Goal: Information Seeking & Learning: Learn about a topic

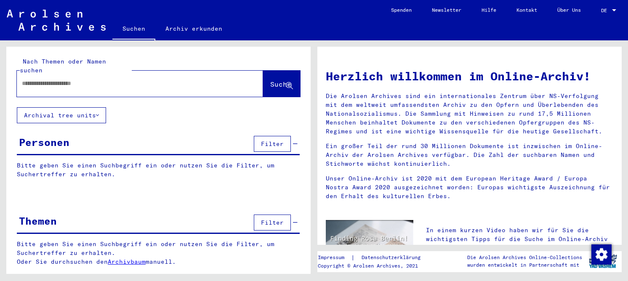
click at [208, 29] on link "Archiv erkunden" at bounding box center [193, 29] width 77 height 20
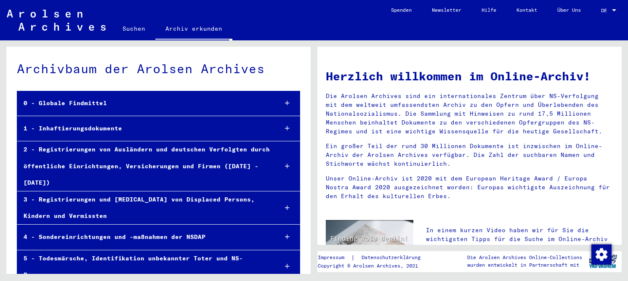
click at [110, 129] on div "1 - Inhaftierungsdokumente" at bounding box center [143, 128] width 253 height 16
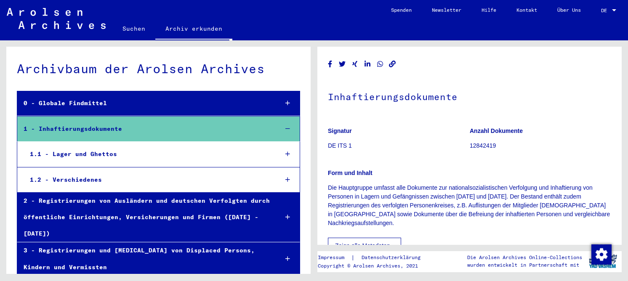
click at [112, 157] on div "1.1 - Lager und Ghettos" at bounding box center [147, 154] width 247 height 16
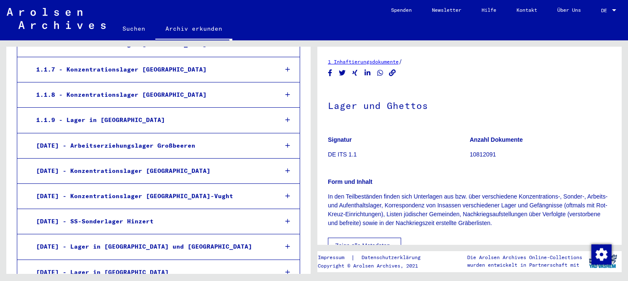
scroll to position [294, 0]
click at [143, 88] on div "1.1.8 - Konzentrationslager [GEOGRAPHIC_DATA]" at bounding box center [150, 95] width 241 height 16
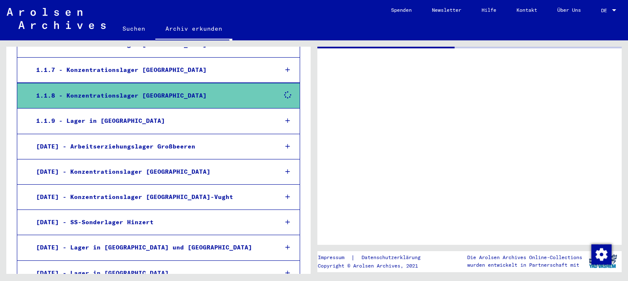
scroll to position [294, 0]
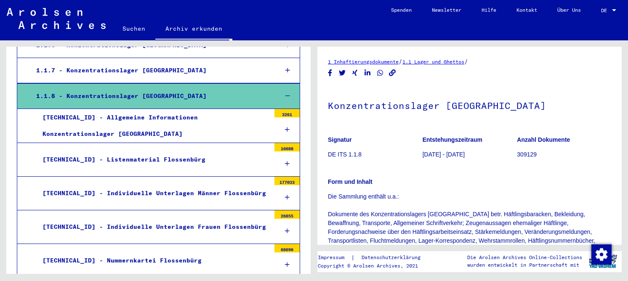
click at [80, 153] on div "[TECHNICAL_ID] - Listenmaterial Flossenbürg" at bounding box center [153, 159] width 234 height 16
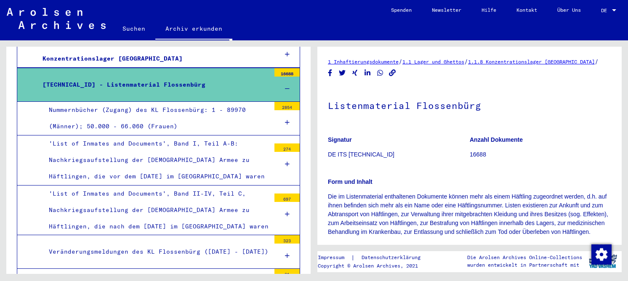
scroll to position [378, 0]
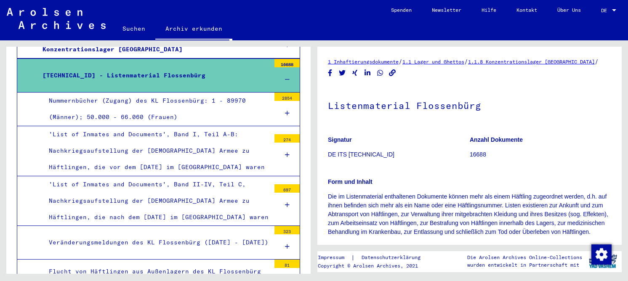
click at [141, 108] on div "Nummernbücher (Zugang) des KL Flossenbürg: 1 - 89970 (Männer); 50.000 - 66.060 …" at bounding box center [156, 109] width 228 height 33
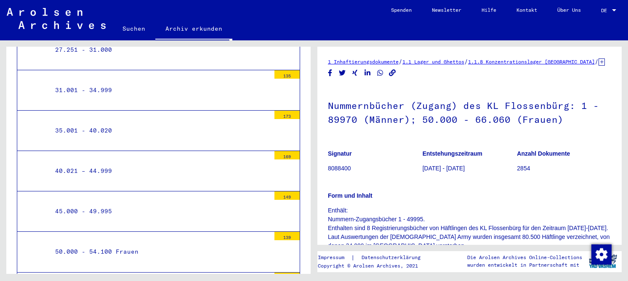
scroll to position [799, 0]
click at [121, 203] on div "45.000 - 49.995" at bounding box center [159, 211] width 221 height 16
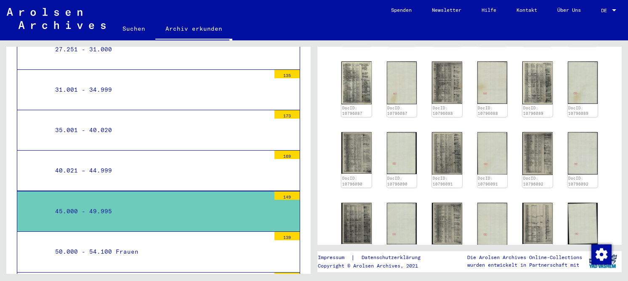
scroll to position [337, 0]
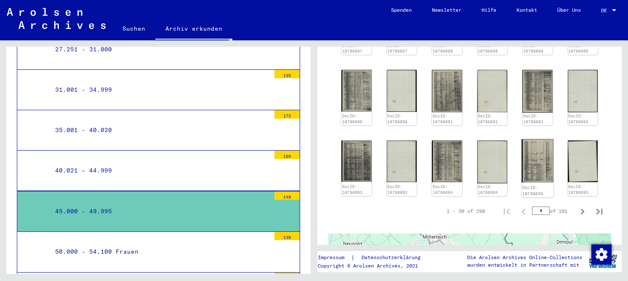
click at [543, 170] on img at bounding box center [537, 160] width 32 height 43
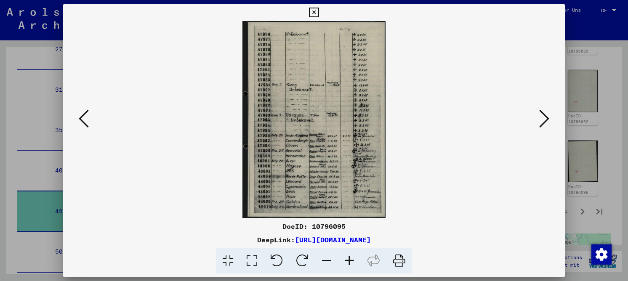
click at [258, 264] on icon at bounding box center [252, 261] width 24 height 26
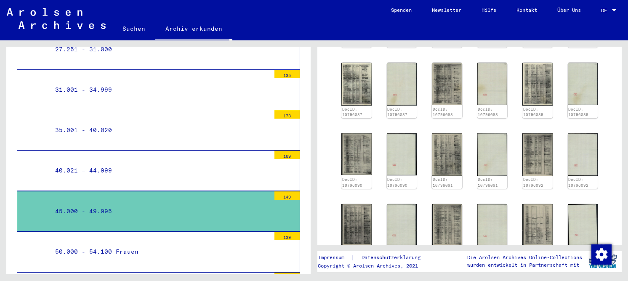
scroll to position [168, 0]
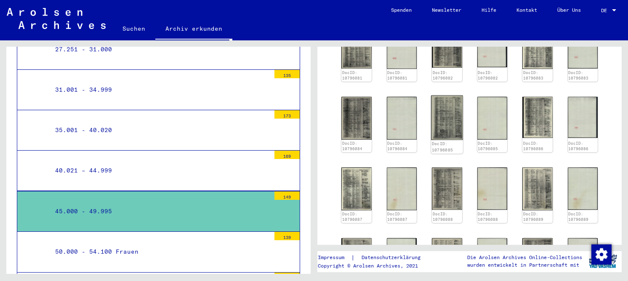
click at [441, 125] on img at bounding box center [447, 117] width 32 height 45
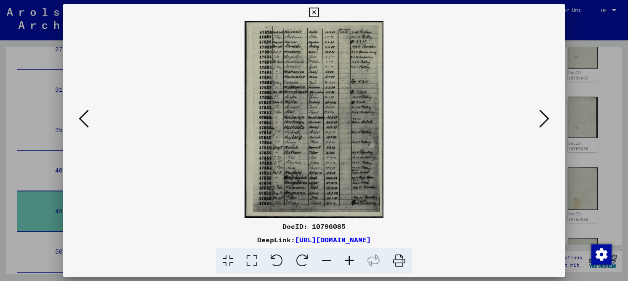
click at [258, 259] on icon at bounding box center [252, 261] width 24 height 26
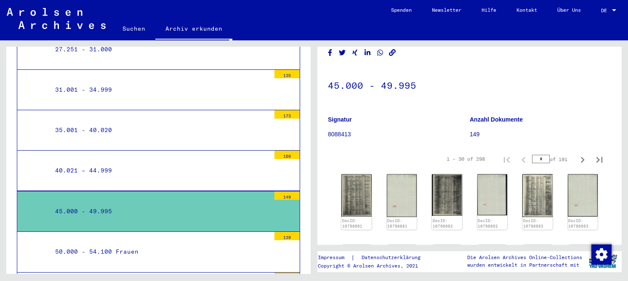
scroll to position [0, 0]
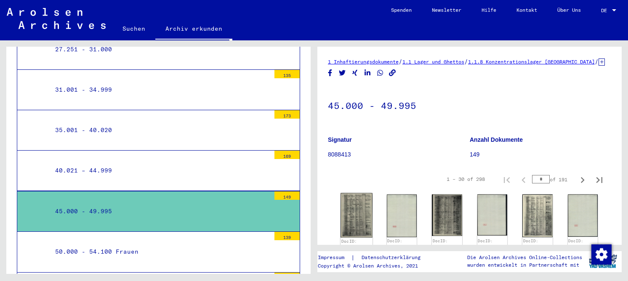
click at [345, 225] on img at bounding box center [356, 215] width 32 height 45
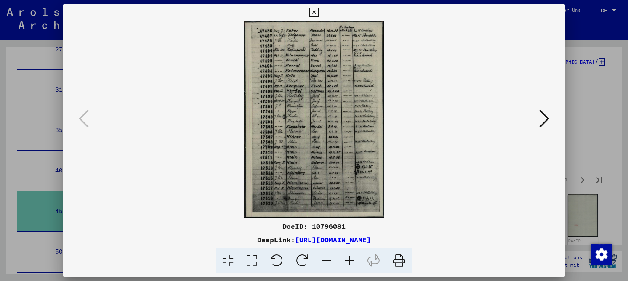
click at [252, 263] on icon at bounding box center [252, 261] width 24 height 26
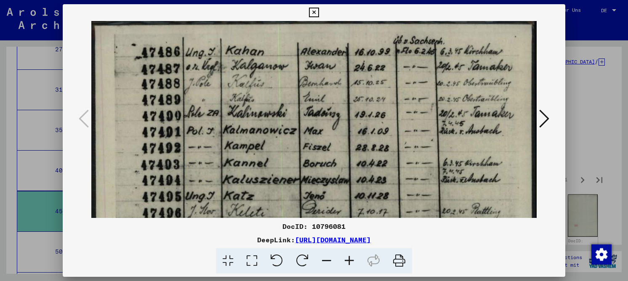
click at [350, 258] on icon at bounding box center [349, 261] width 23 height 26
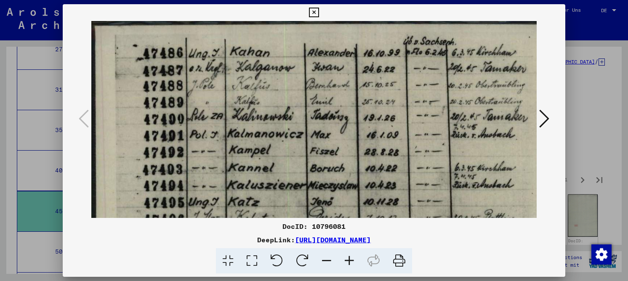
click at [350, 258] on icon at bounding box center [349, 261] width 23 height 26
click at [315, 13] on icon at bounding box center [314, 13] width 10 height 10
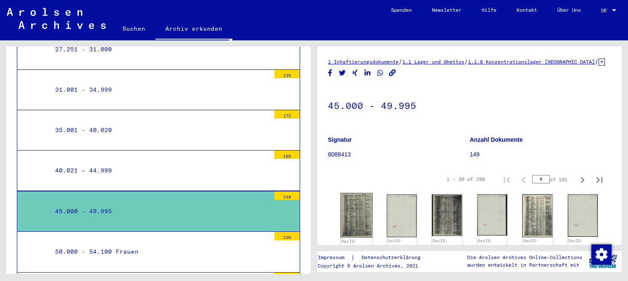
click at [356, 216] on img at bounding box center [356, 215] width 32 height 45
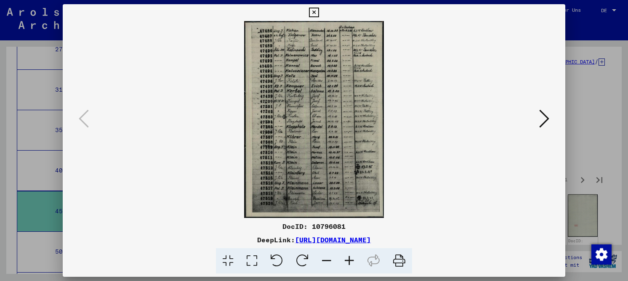
click at [316, 10] on icon at bounding box center [314, 13] width 10 height 10
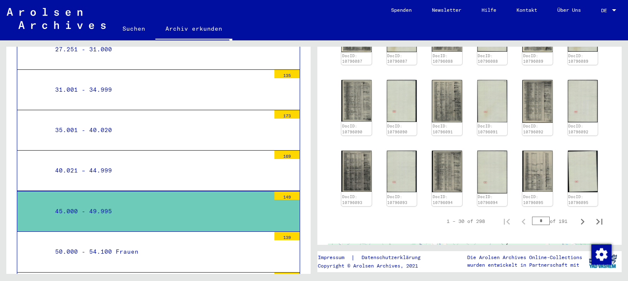
scroll to position [463, 0]
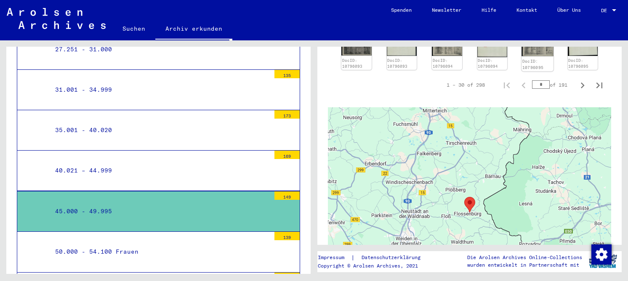
click at [530, 59] on div "DocID: 10796095" at bounding box center [537, 64] width 32 height 13
click at [528, 53] on img at bounding box center [537, 34] width 32 height 43
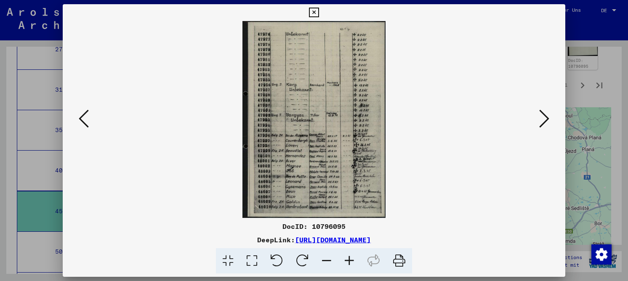
click at [318, 8] on icon at bounding box center [314, 13] width 10 height 10
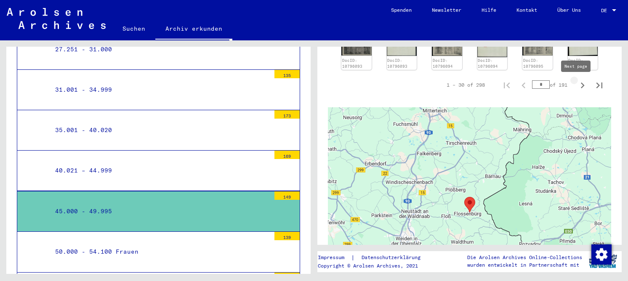
click at [576, 87] on icon "Next page" at bounding box center [582, 86] width 12 height 12
type input "*"
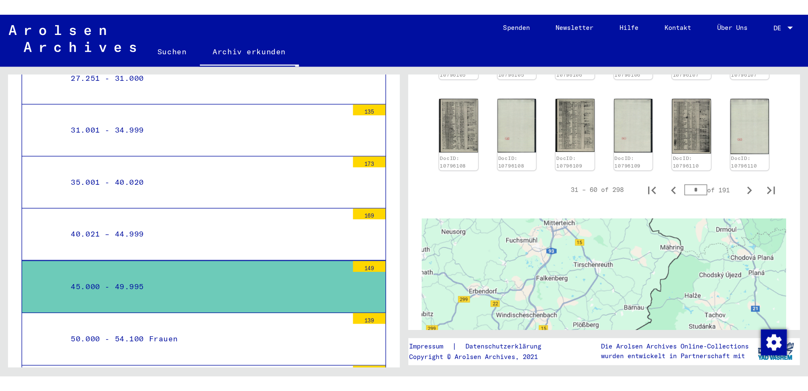
scroll to position [504, 0]
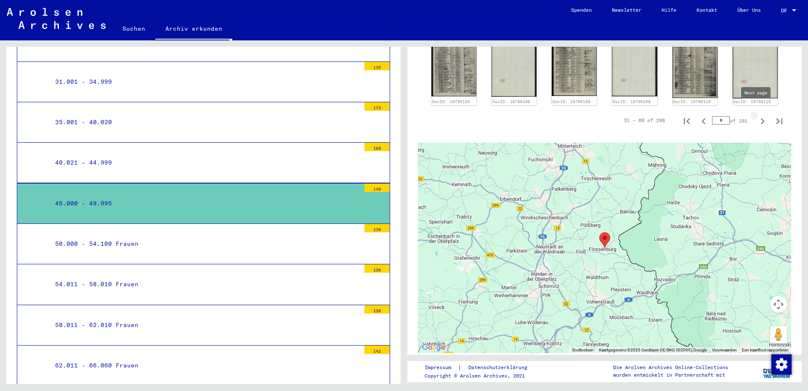
click at [627, 115] on icon "Next page" at bounding box center [762, 121] width 12 height 12
type input "*"
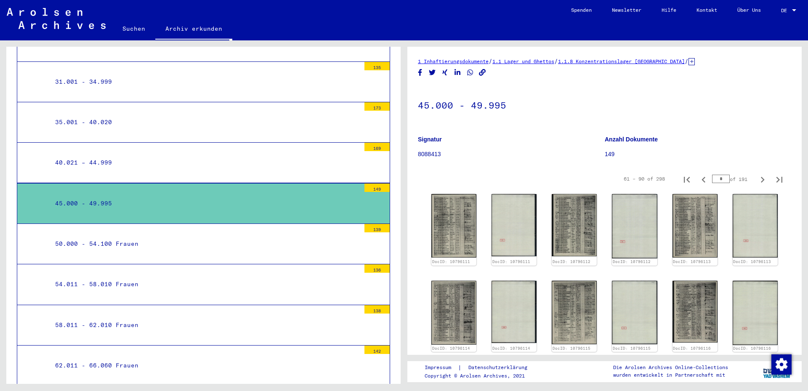
scroll to position [0, 0]
type input "*"
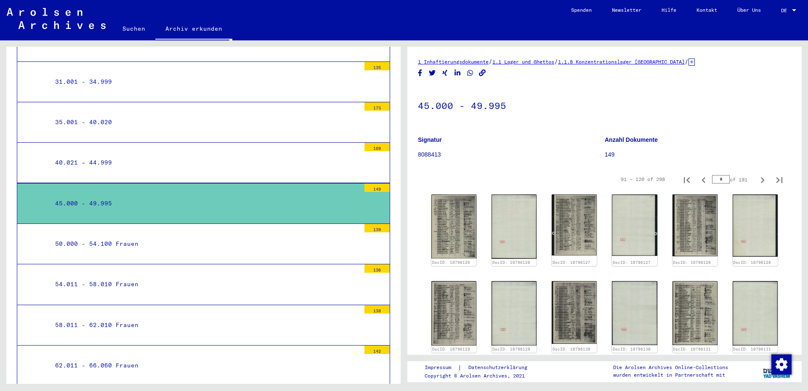
type input "*"
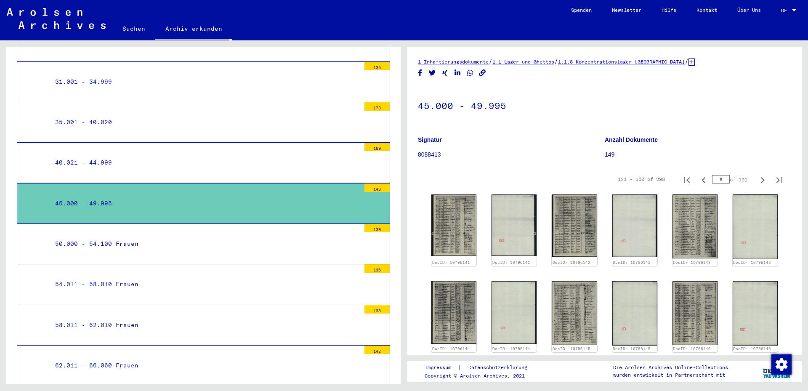
type input "*"
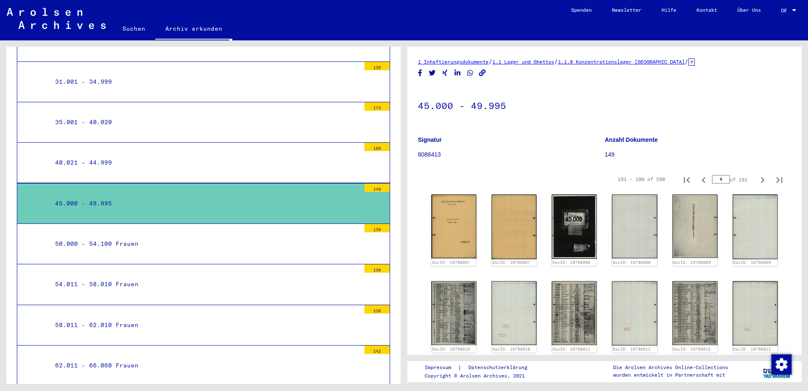
type input "*"
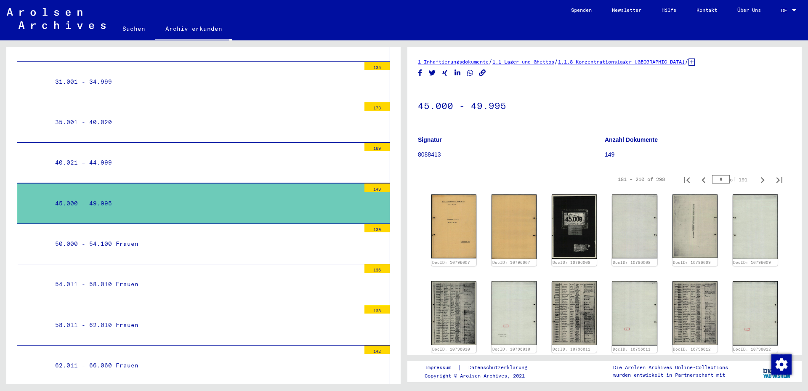
type input "*"
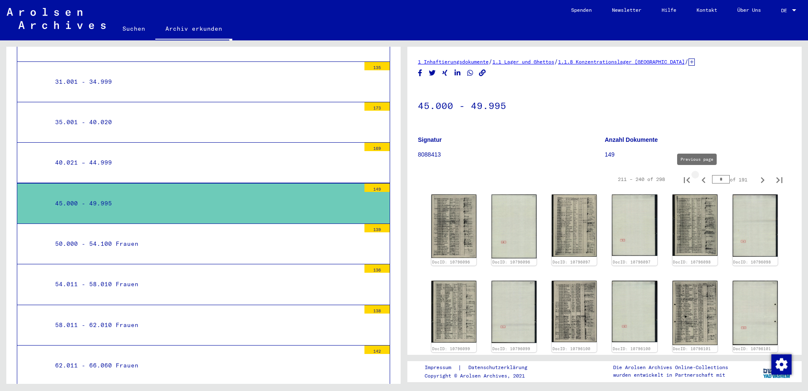
click at [627, 178] on icon "Previous page" at bounding box center [703, 180] width 12 height 12
type input "*"
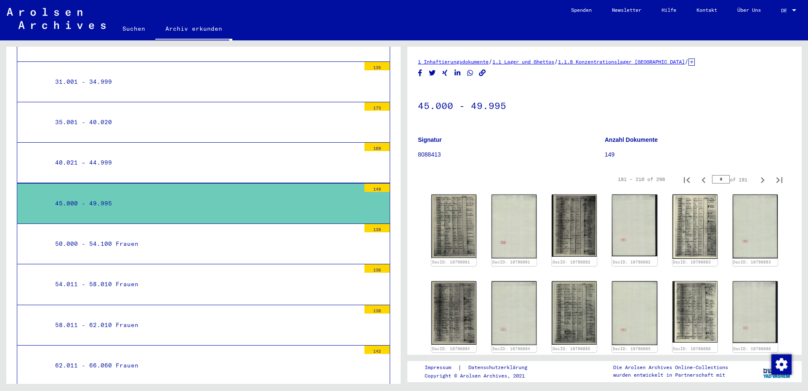
drag, startPoint x: 719, startPoint y: 178, endPoint x: 707, endPoint y: 178, distance: 12.2
click at [627, 178] on input "*" at bounding box center [721, 179] width 18 height 8
click at [627, 178] on icon "Next page" at bounding box center [762, 180] width 12 height 12
type input "*"
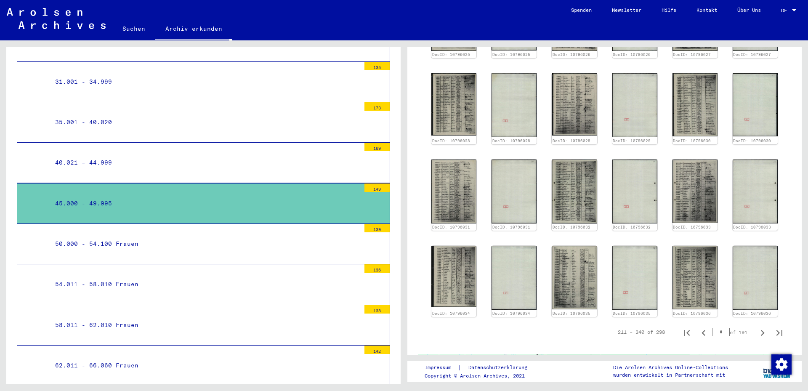
scroll to position [294, 0]
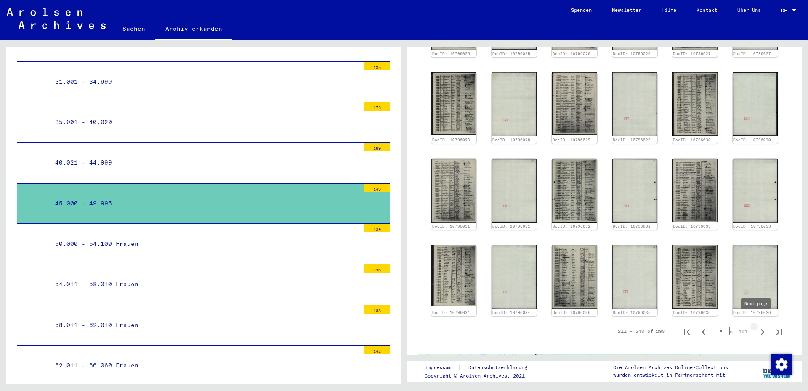
click at [627, 281] on icon "Next page" at bounding box center [763, 332] width 4 height 6
type input "*"
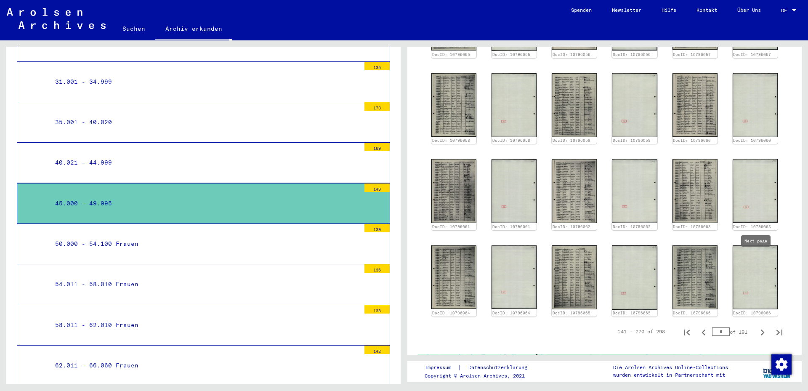
click at [627, 281] on icon "Next page" at bounding box center [763, 332] width 4 height 6
type input "**"
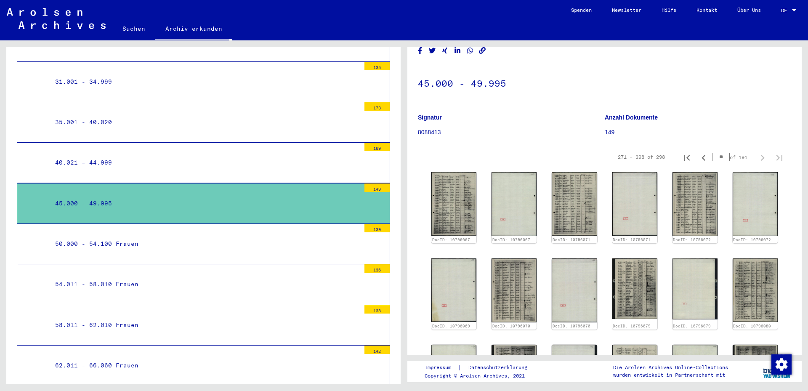
scroll to position [42, 0]
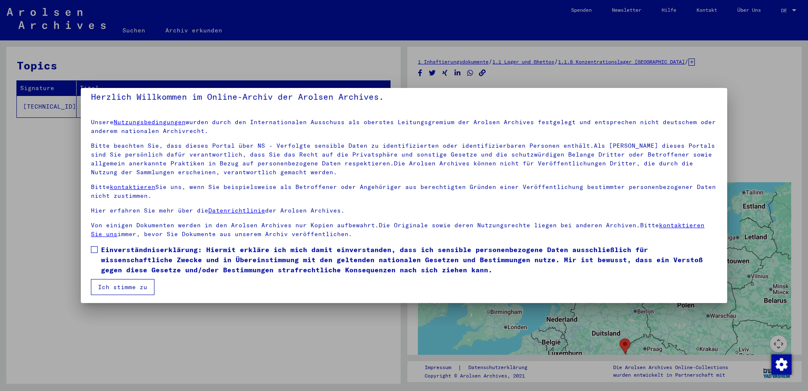
scroll to position [10, 0]
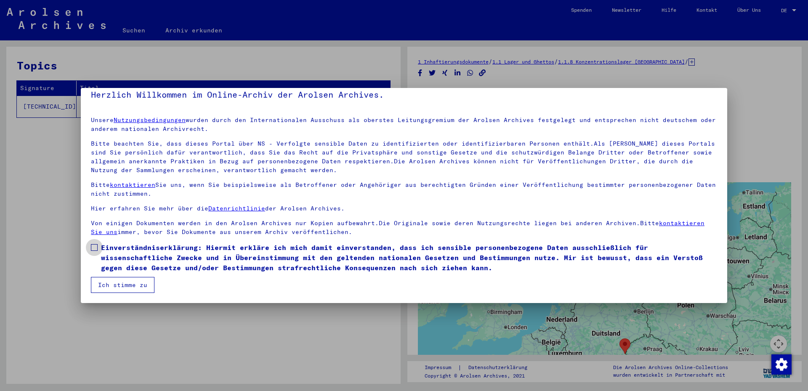
click at [117, 260] on span "Einverständniserklärung: Hiermit erkläre ich mich damit einverstanden, dass ich…" at bounding box center [409, 257] width 616 height 30
click at [112, 282] on button "Ich stimme zu" at bounding box center [123, 285] width 64 height 16
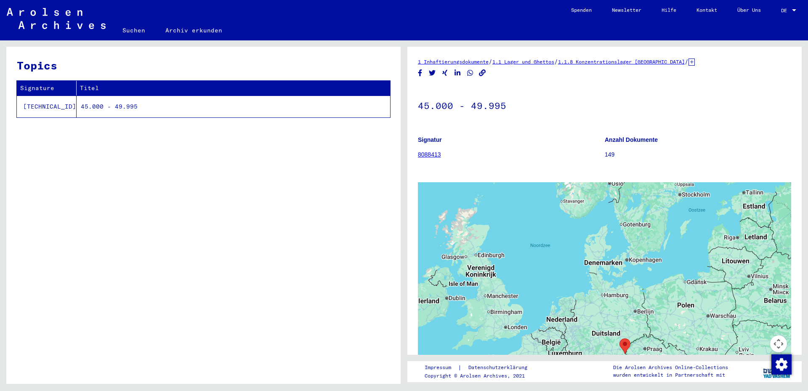
drag, startPoint x: 538, startPoint y: 122, endPoint x: 544, endPoint y: 122, distance: 6.4
